Goal: Navigation & Orientation: Go to known website

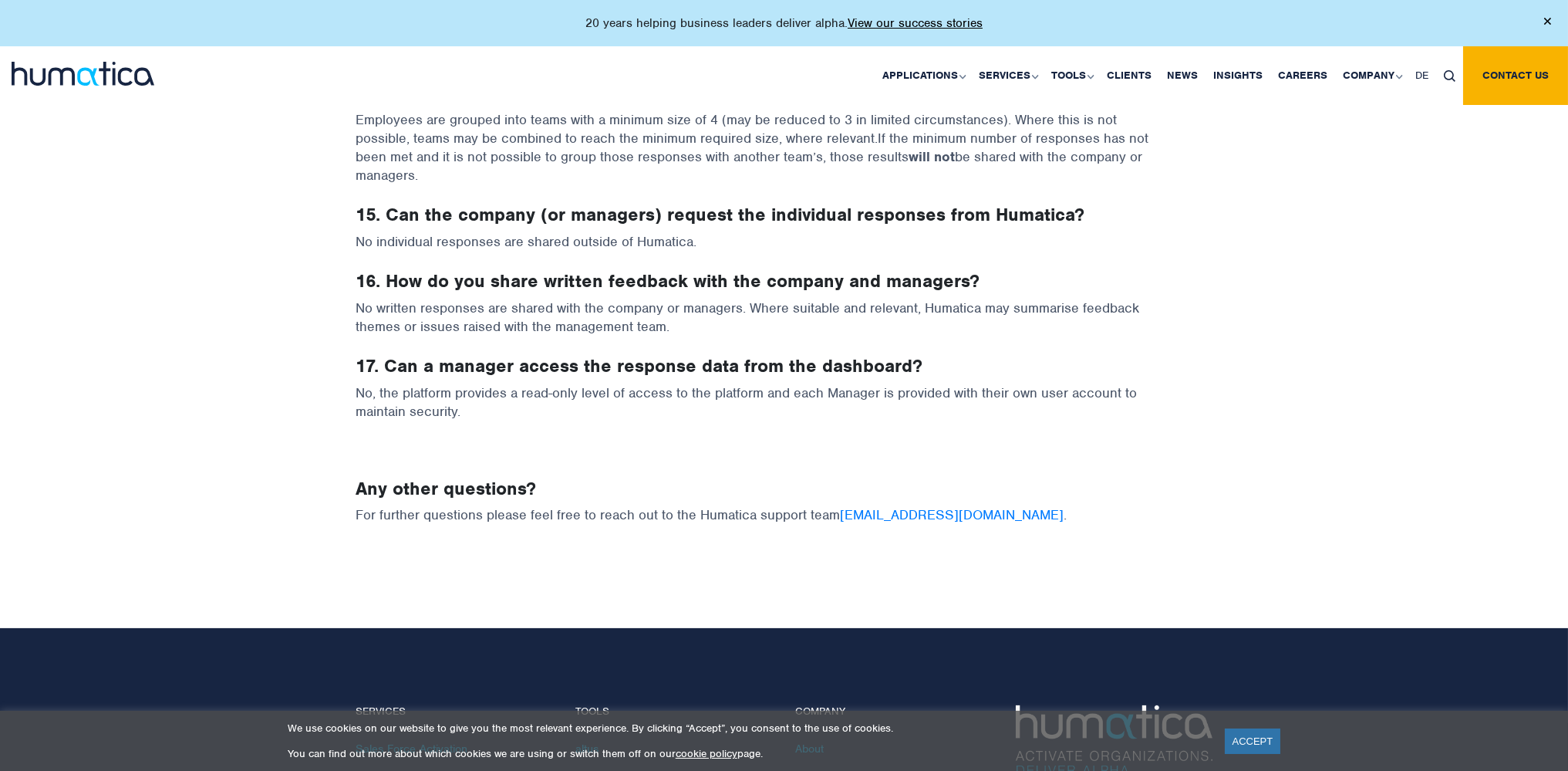
scroll to position [2038, 0]
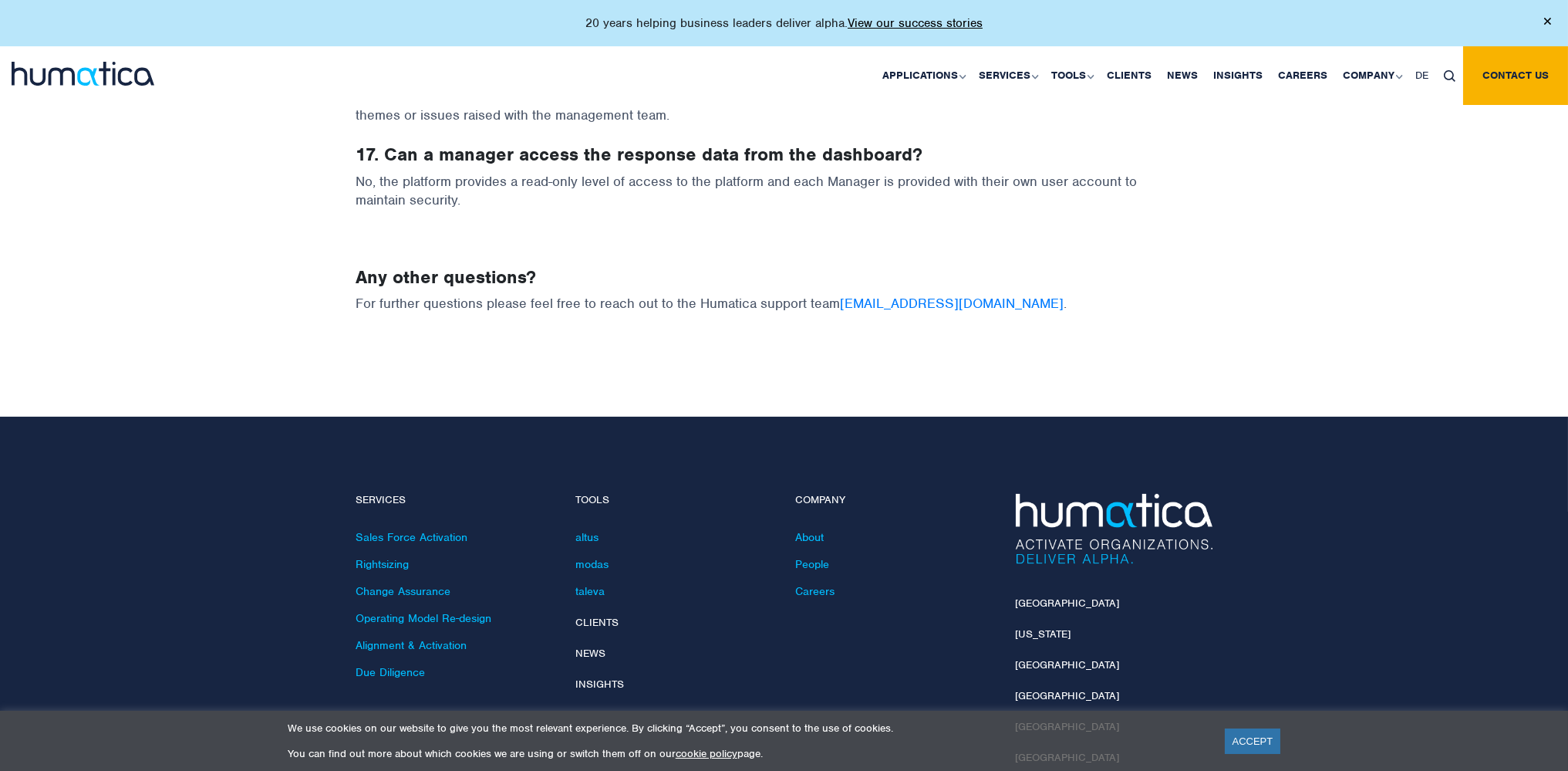
click at [30, 80] on img at bounding box center [83, 74] width 143 height 24
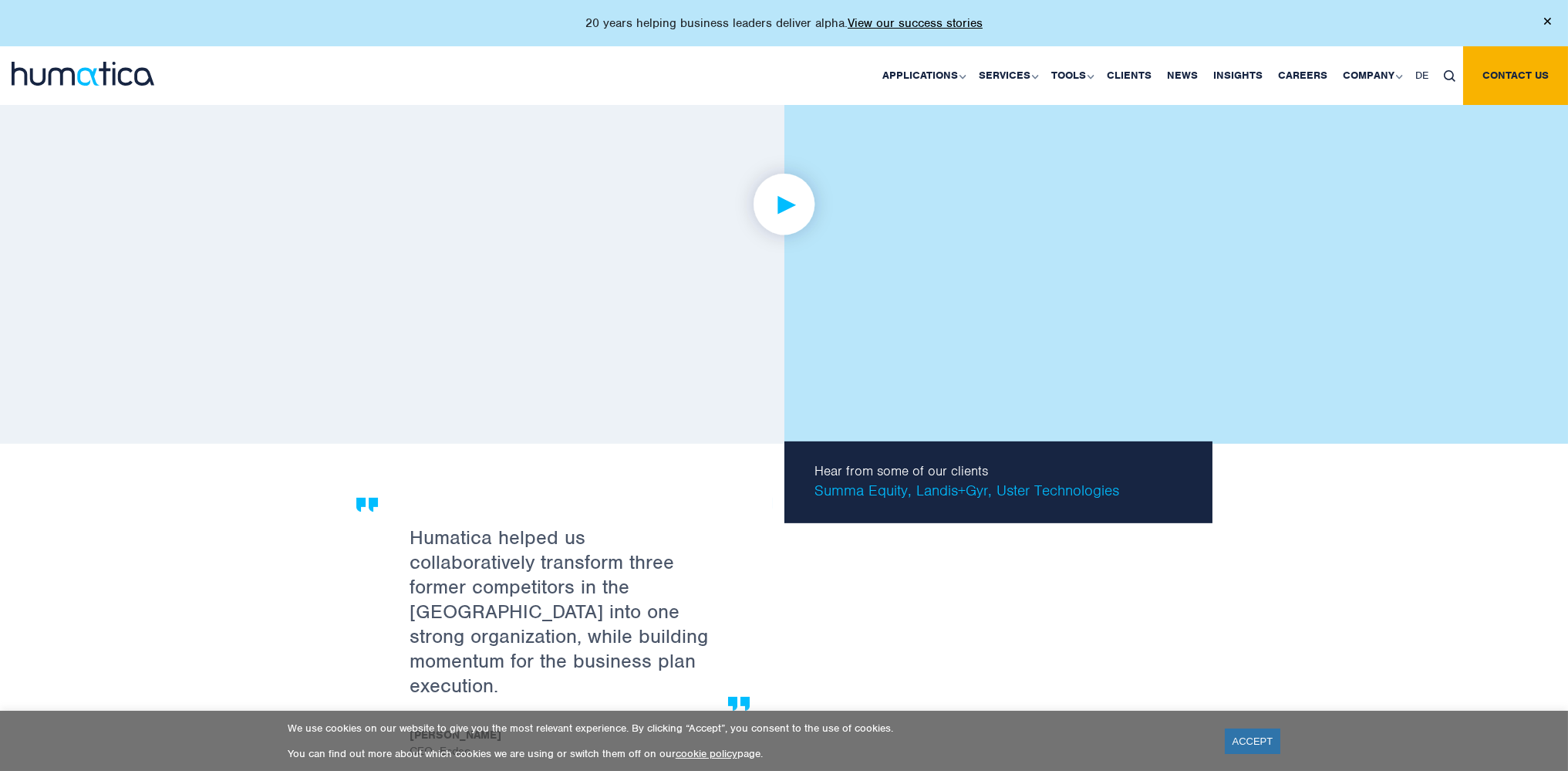
scroll to position [2685, 0]
